Goal: Task Accomplishment & Management: Manage account settings

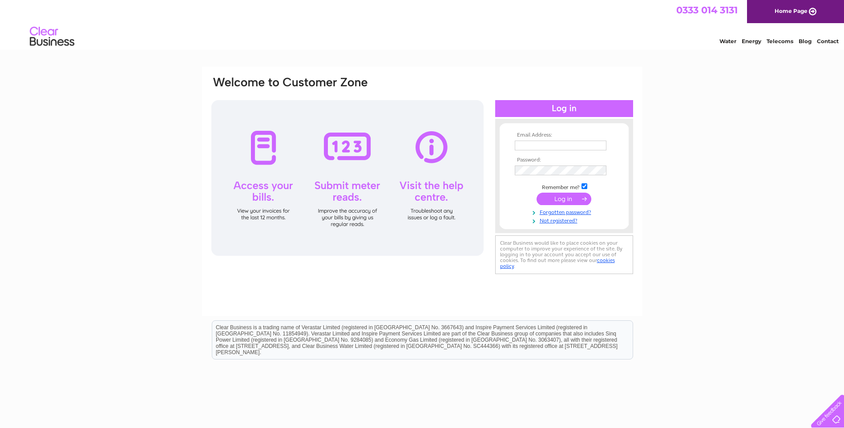
type input "douglas-murray@btconnect.com"
click at [540, 195] on input "submit" at bounding box center [563, 199] width 55 height 12
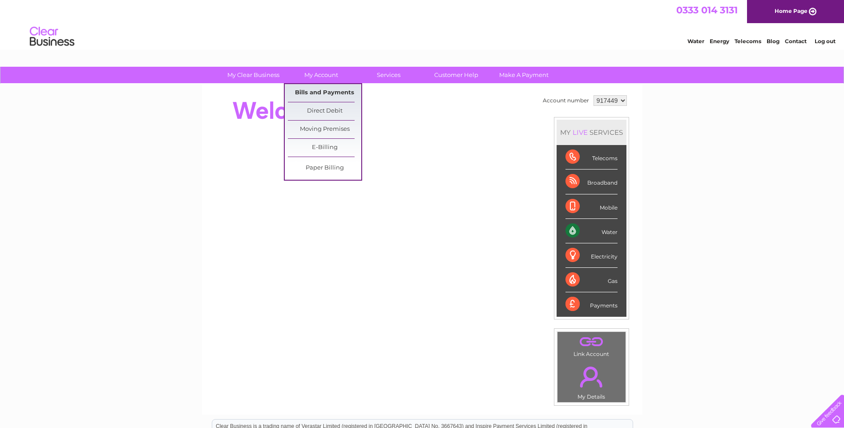
click at [300, 93] on link "Bills and Payments" at bounding box center [324, 93] width 73 height 18
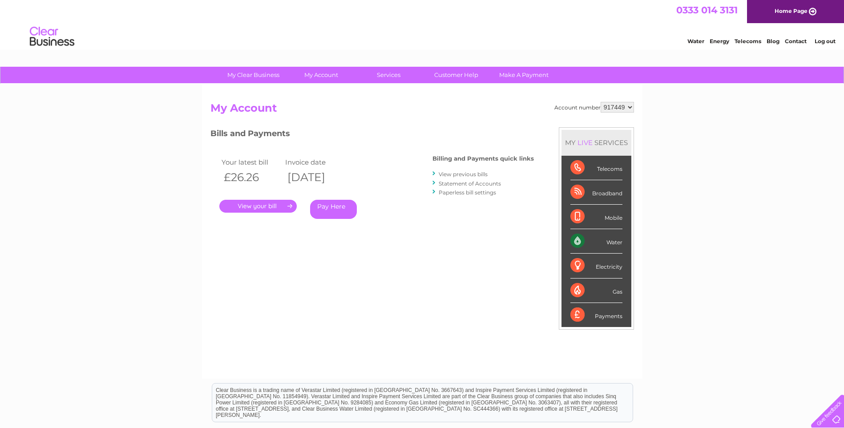
click at [253, 206] on link "." at bounding box center [257, 206] width 77 height 13
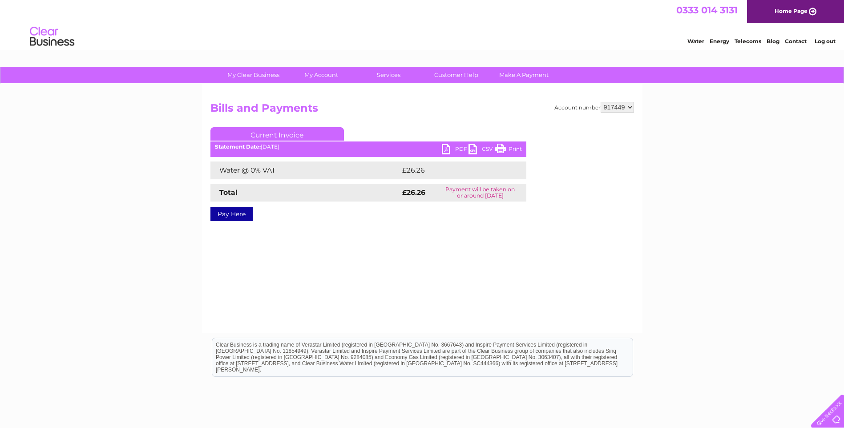
click at [443, 149] on link "PDF" at bounding box center [455, 150] width 27 height 13
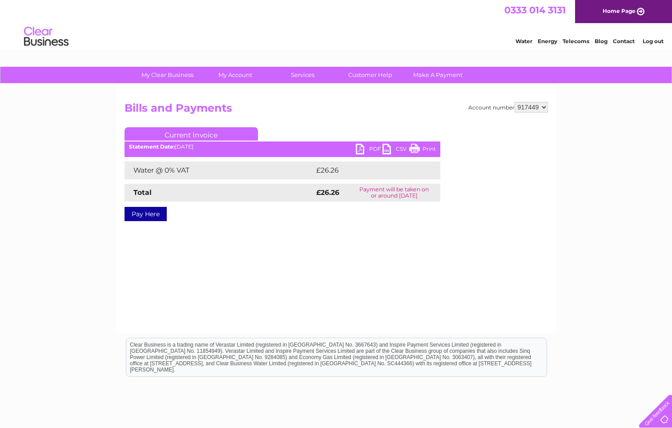
click at [654, 40] on link "Log out" at bounding box center [653, 41] width 21 height 7
